Goal: Connect with others: Participate in discussion

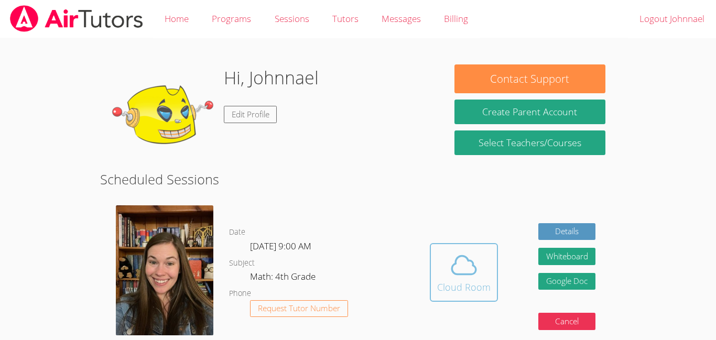
click at [443, 258] on span at bounding box center [463, 265] width 53 height 29
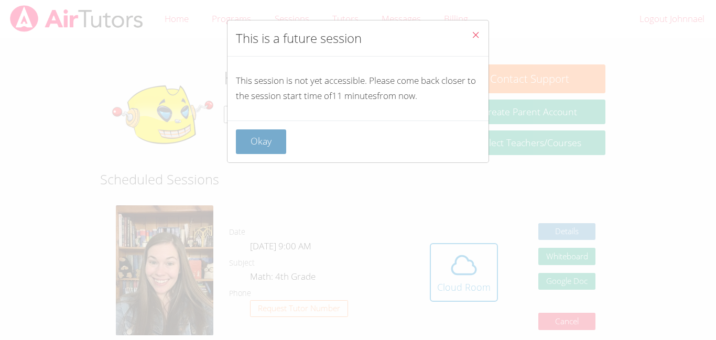
click at [251, 141] on button "Okay" at bounding box center [261, 141] width 50 height 25
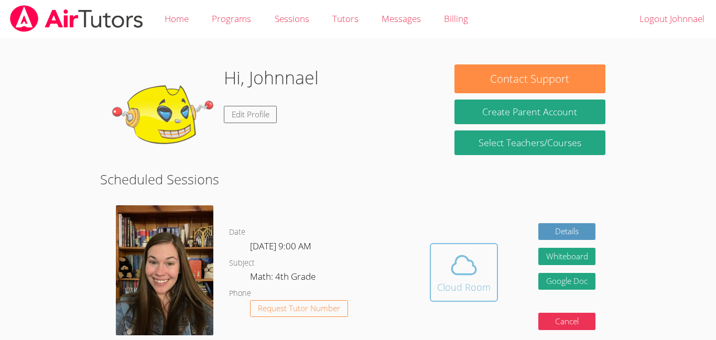
click at [491, 247] on button "Cloud Room" at bounding box center [464, 272] width 68 height 59
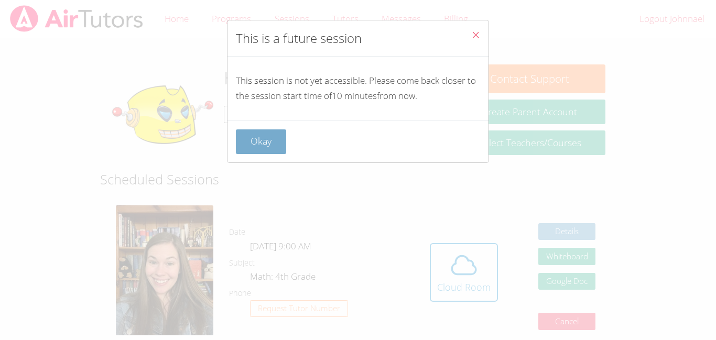
click at [258, 146] on button "Okay" at bounding box center [261, 141] width 50 height 25
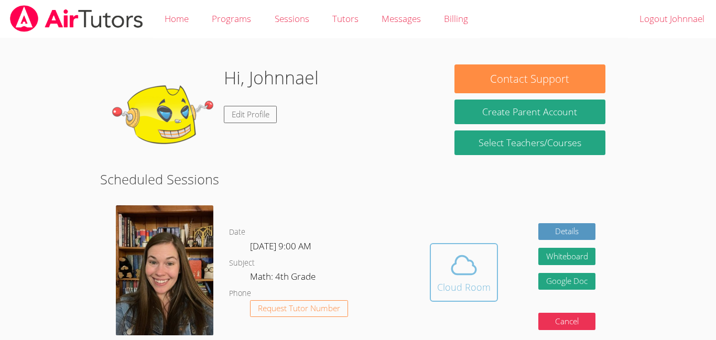
click at [484, 244] on button "Cloud Room" at bounding box center [464, 272] width 68 height 59
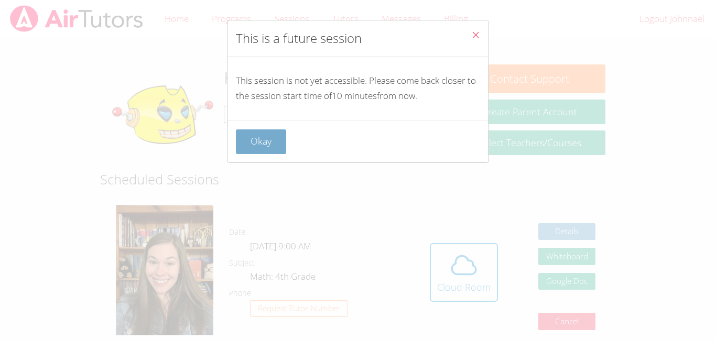
click at [265, 146] on button "Okay" at bounding box center [261, 141] width 50 height 25
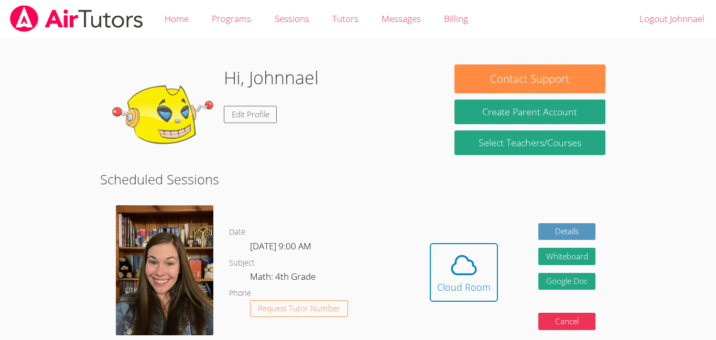
click at [430, 243] on button "Cloud Room" at bounding box center [464, 272] width 68 height 59
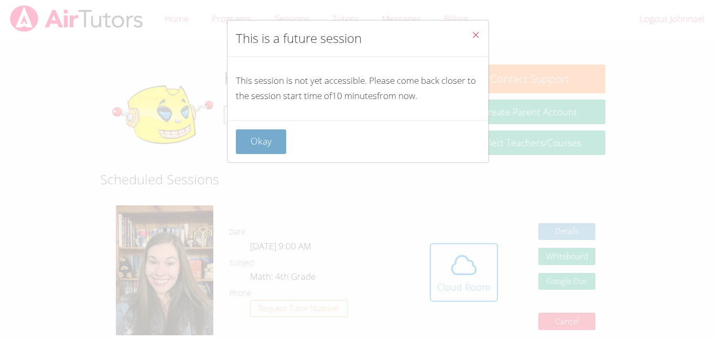
click at [260, 139] on button "Okay" at bounding box center [261, 141] width 50 height 25
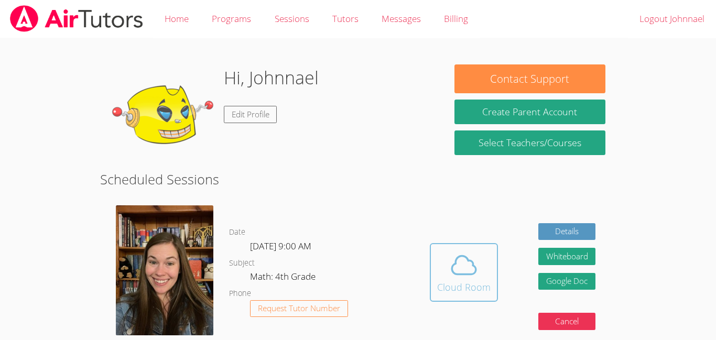
click at [467, 272] on icon at bounding box center [463, 265] width 29 height 29
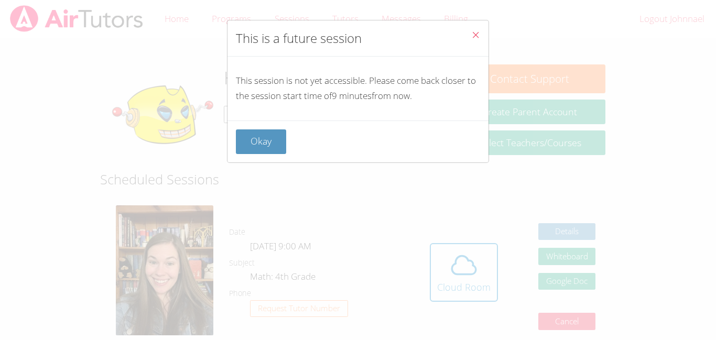
click at [479, 27] on button "Close" at bounding box center [476, 36] width 26 height 32
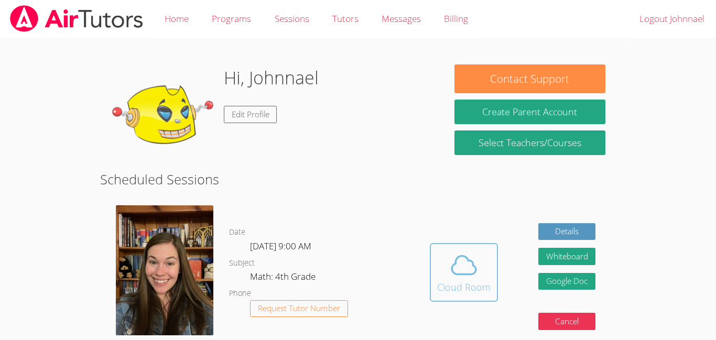
click at [473, 297] on button "Cloud Room" at bounding box center [464, 272] width 68 height 59
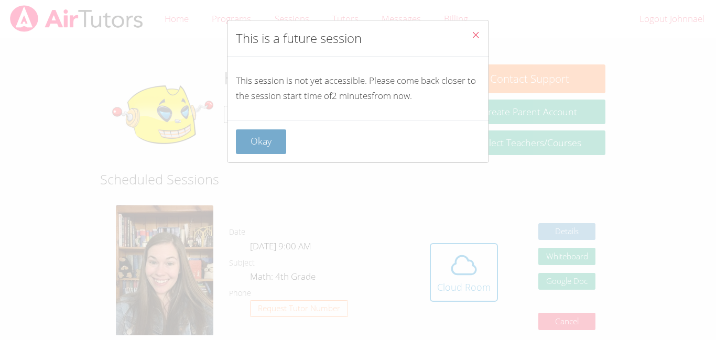
click at [253, 145] on button "Okay" at bounding box center [261, 141] width 50 height 25
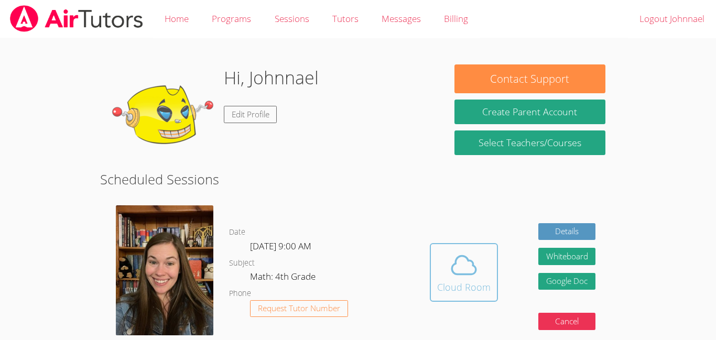
click at [450, 288] on div "Cloud Room" at bounding box center [463, 287] width 53 height 15
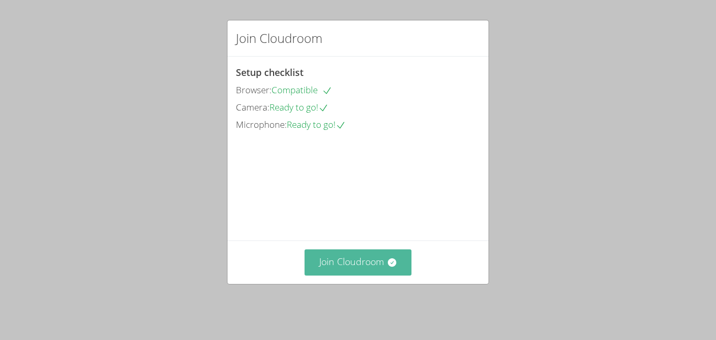
click at [370, 275] on button "Join Cloudroom" at bounding box center [358, 263] width 107 height 26
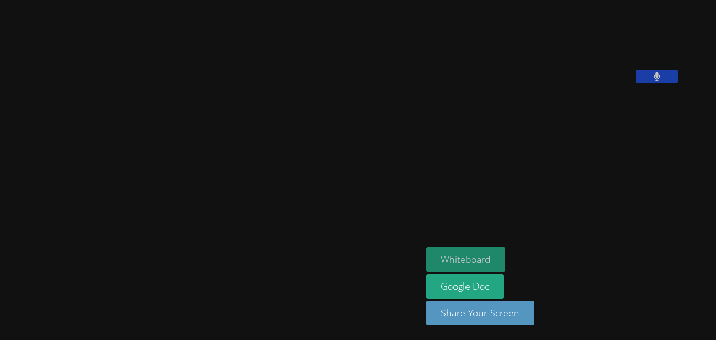
click at [487, 250] on button "Whiteboard" at bounding box center [465, 259] width 79 height 25
click at [678, 83] on button at bounding box center [657, 76] width 42 height 13
click at [663, 81] on icon at bounding box center [657, 76] width 11 height 9
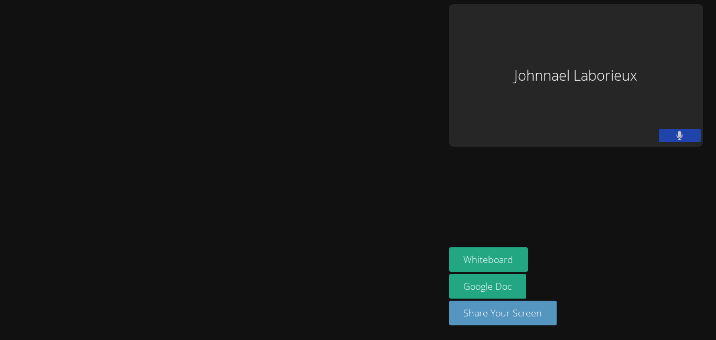
click at [701, 129] on button at bounding box center [680, 135] width 42 height 13
click at [671, 129] on button at bounding box center [680, 135] width 42 height 13
click at [683, 131] on icon at bounding box center [680, 135] width 6 height 9
click at [685, 131] on icon at bounding box center [679, 135] width 11 height 9
